Goal: Task Accomplishment & Management: Complete application form

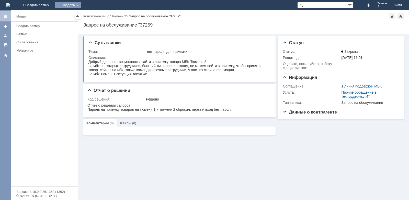
click at [81, 6] on div "Создать" at bounding box center [68, 5] width 26 height 6
click at [95, 15] on link "Заявка" at bounding box center [75, 15] width 39 height 6
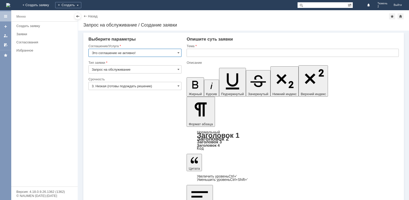
click at [180, 53] on input "Это соглашение не активно!" at bounding box center [134, 53] width 93 height 8
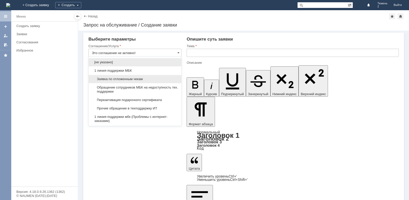
click at [163, 81] on div "Заявка по отложенным чекам" at bounding box center [135, 79] width 93 height 8
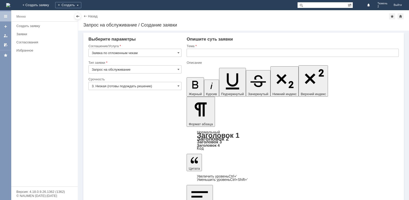
type input "Заявка по отложенным чекам"
click at [194, 53] on input "text" at bounding box center [293, 53] width 212 height 8
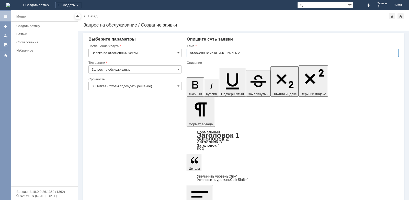
click at [220, 53] on input "отложенные чеки ЬБК Тюмень 2" at bounding box center [293, 53] width 212 height 8
type input "отложенные чеки МБК Тюмень 2"
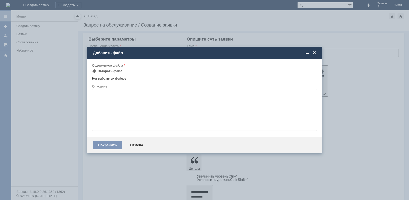
click at [120, 69] on td "Выбрать файл" at bounding box center [109, 71] width 34 height 7
click at [96, 71] on div "Выбрать файл" at bounding box center [107, 71] width 30 height 4
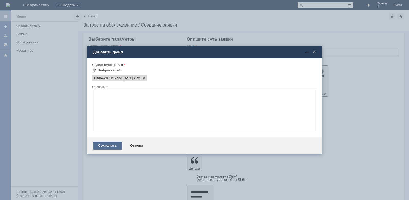
click at [110, 143] on div "Сохранить" at bounding box center [107, 146] width 29 height 8
